Goal: Navigation & Orientation: Go to known website

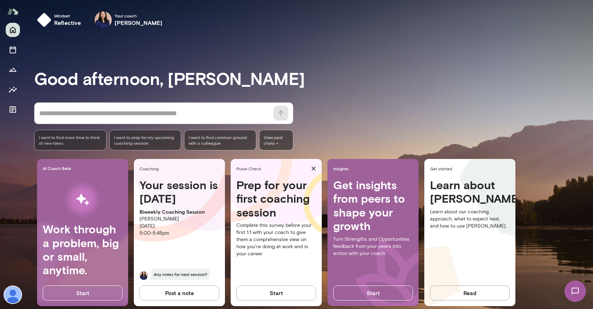
scroll to position [11, 0]
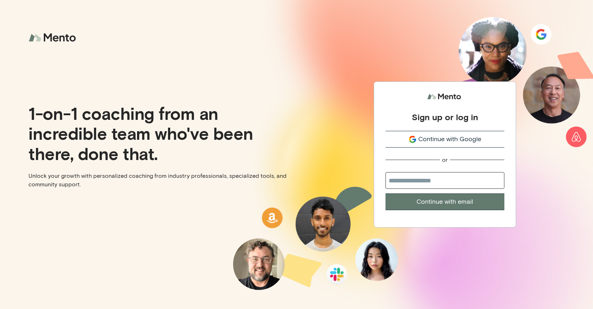
click at [430, 183] on input "email" at bounding box center [445, 180] width 119 height 17
